Goal: Navigation & Orientation: Find specific page/section

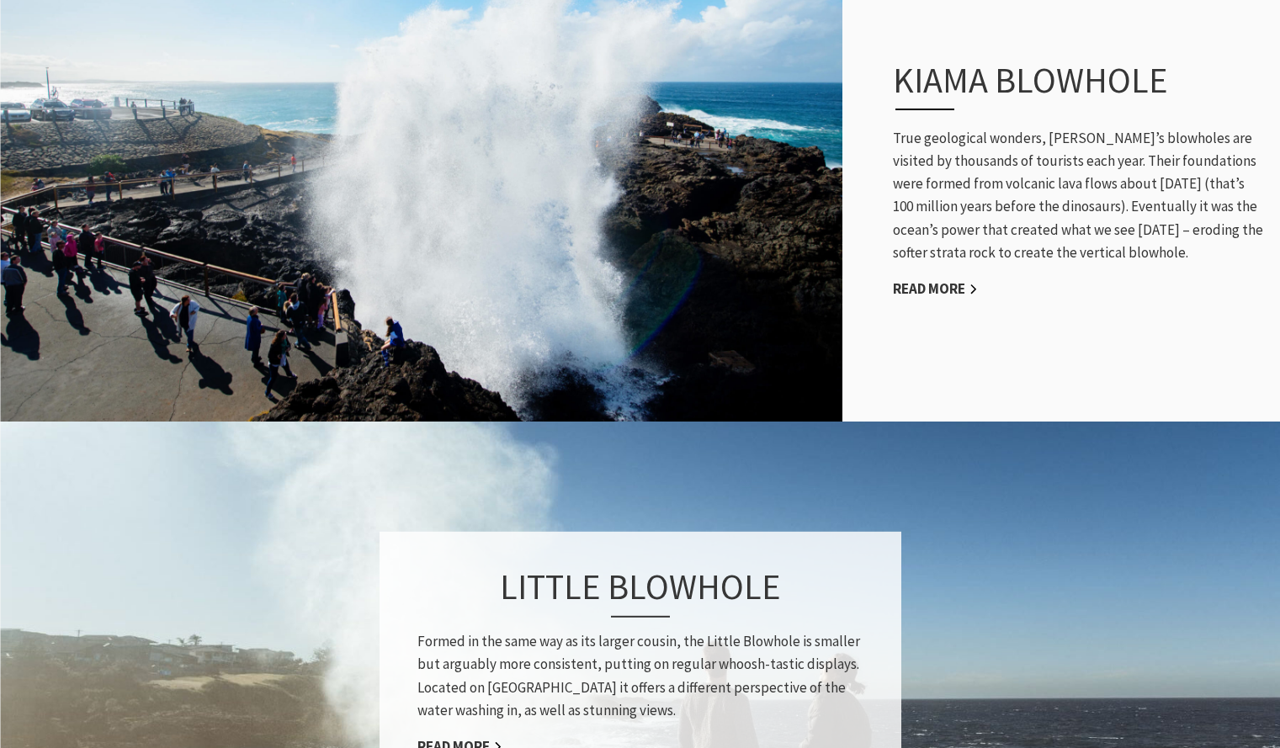
scroll to position [778, 0]
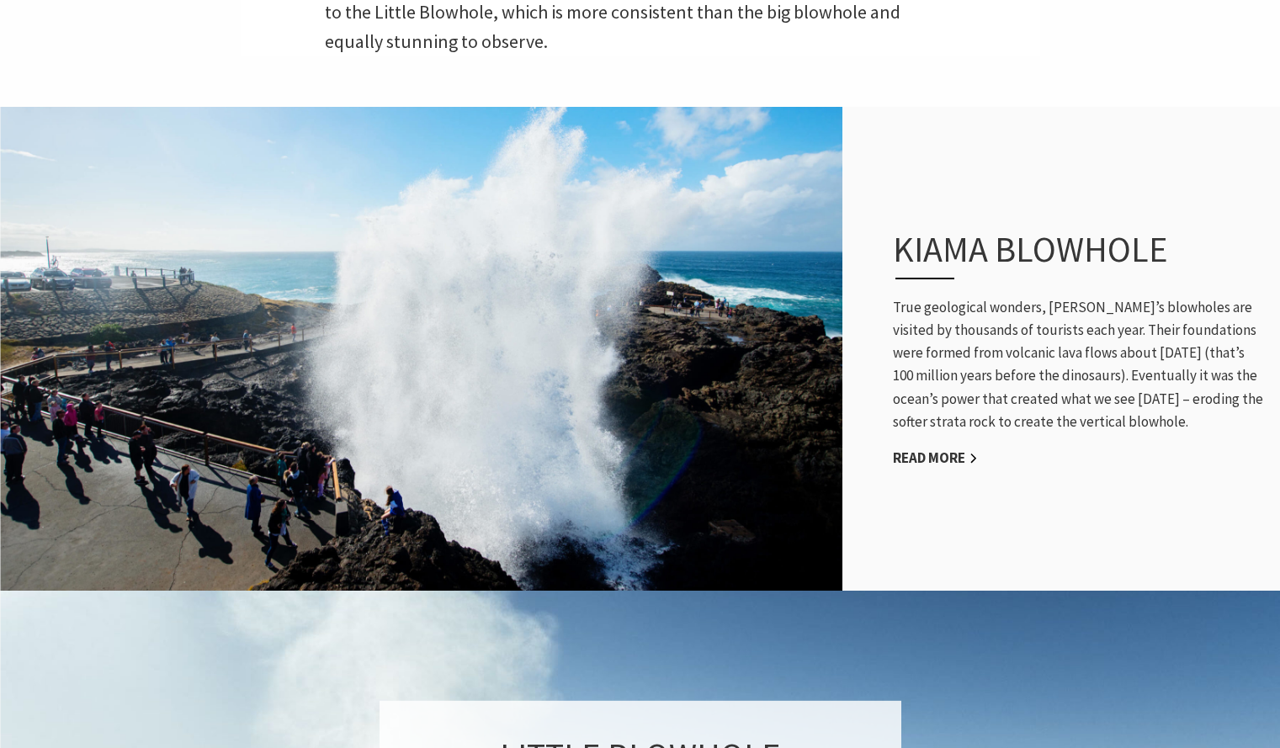
scroll to position [777, 0]
click at [1089, 305] on p "True geological wonders, [PERSON_NAME]’s blowholes are visited by thousands of …" at bounding box center [1078, 365] width 370 height 137
